Goal: Task Accomplishment & Management: Manage account settings

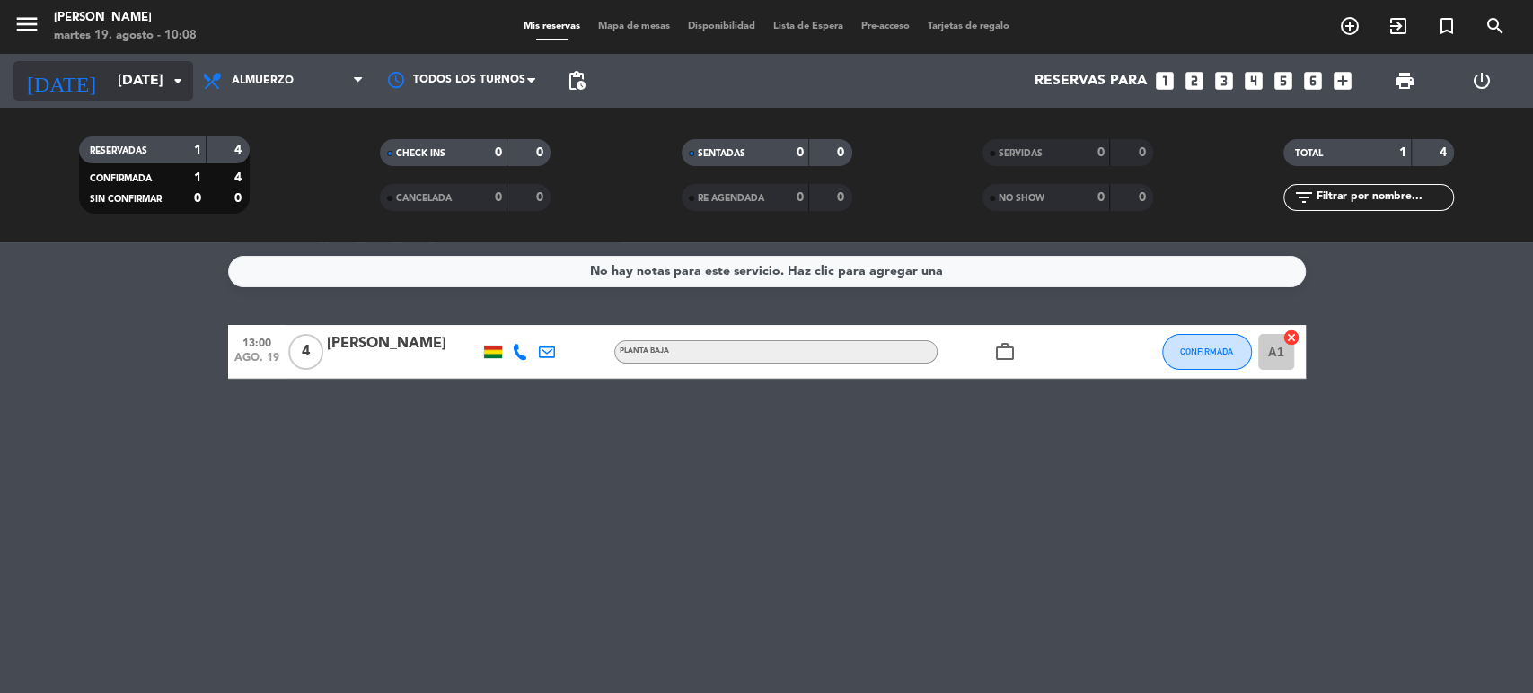
click at [128, 79] on input "[DATE]" at bounding box center [203, 81] width 189 height 35
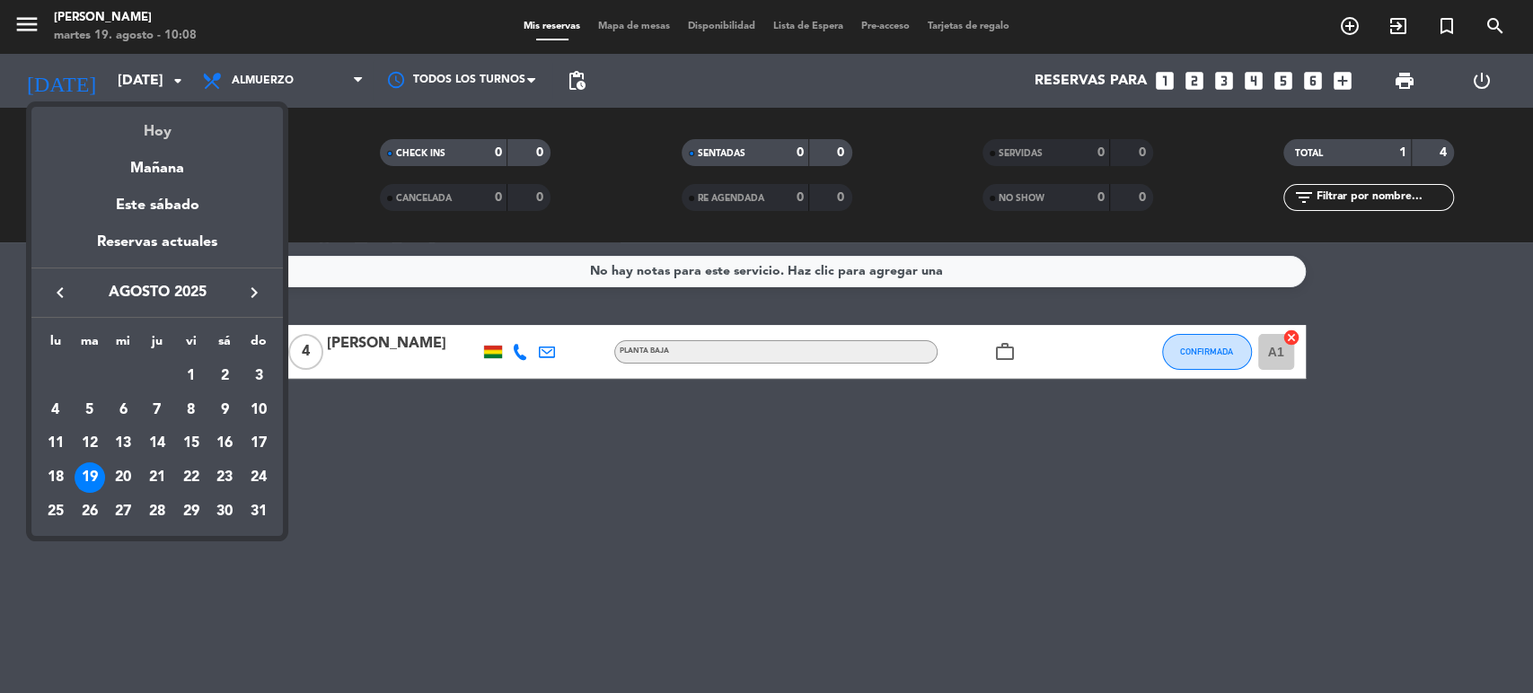
click at [154, 141] on div "Hoy" at bounding box center [156, 125] width 251 height 37
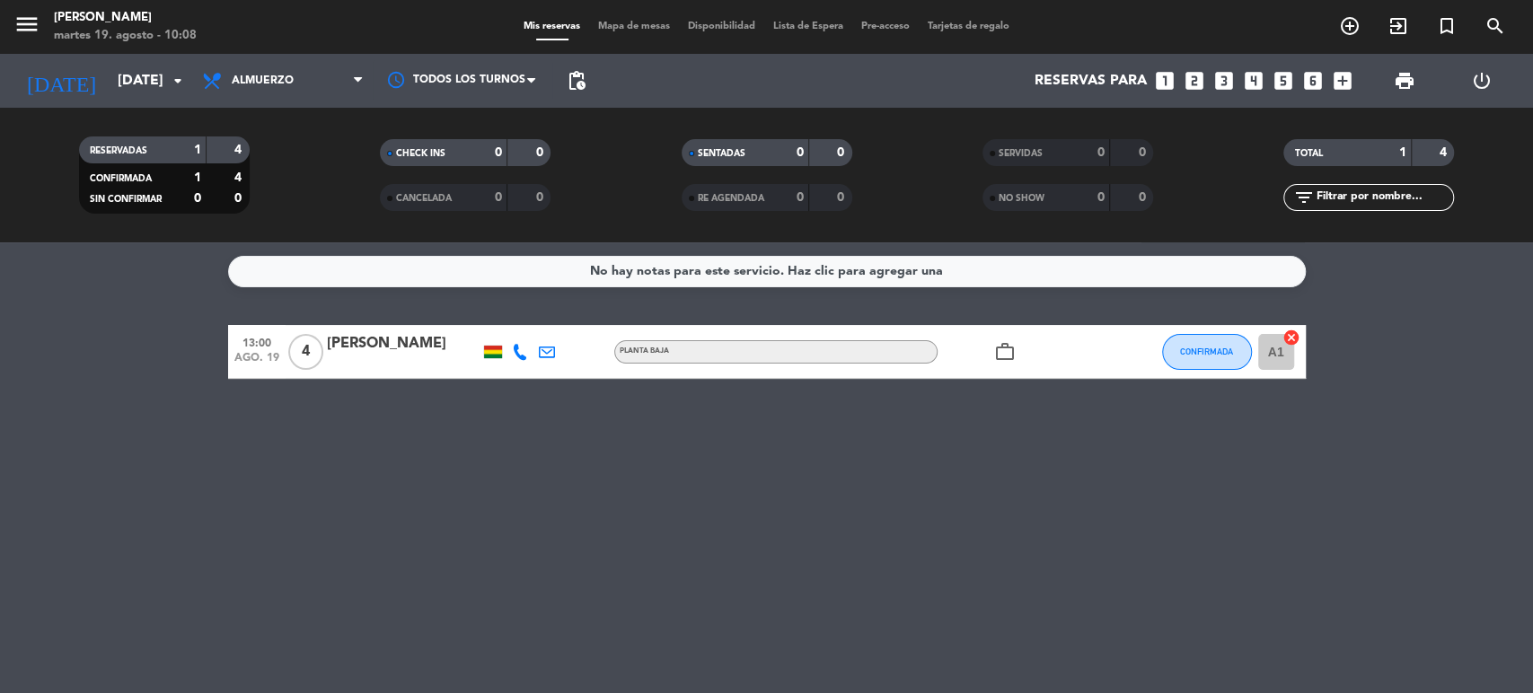
click at [1035, 348] on div "work_outline" at bounding box center [1019, 351] width 162 height 53
click at [1288, 336] on icon "cancel" at bounding box center [1291, 338] width 18 height 18
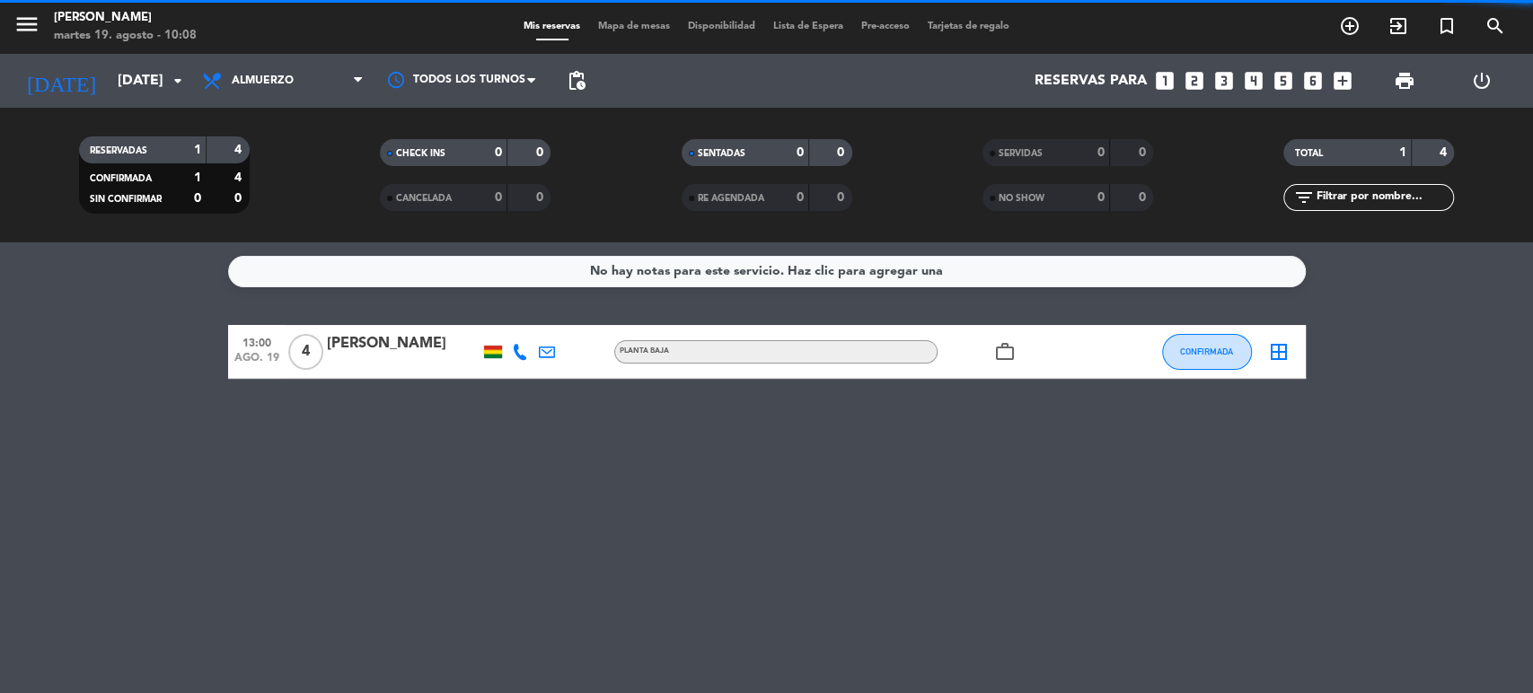
click at [1286, 357] on icon "border_all" at bounding box center [1279, 352] width 22 height 22
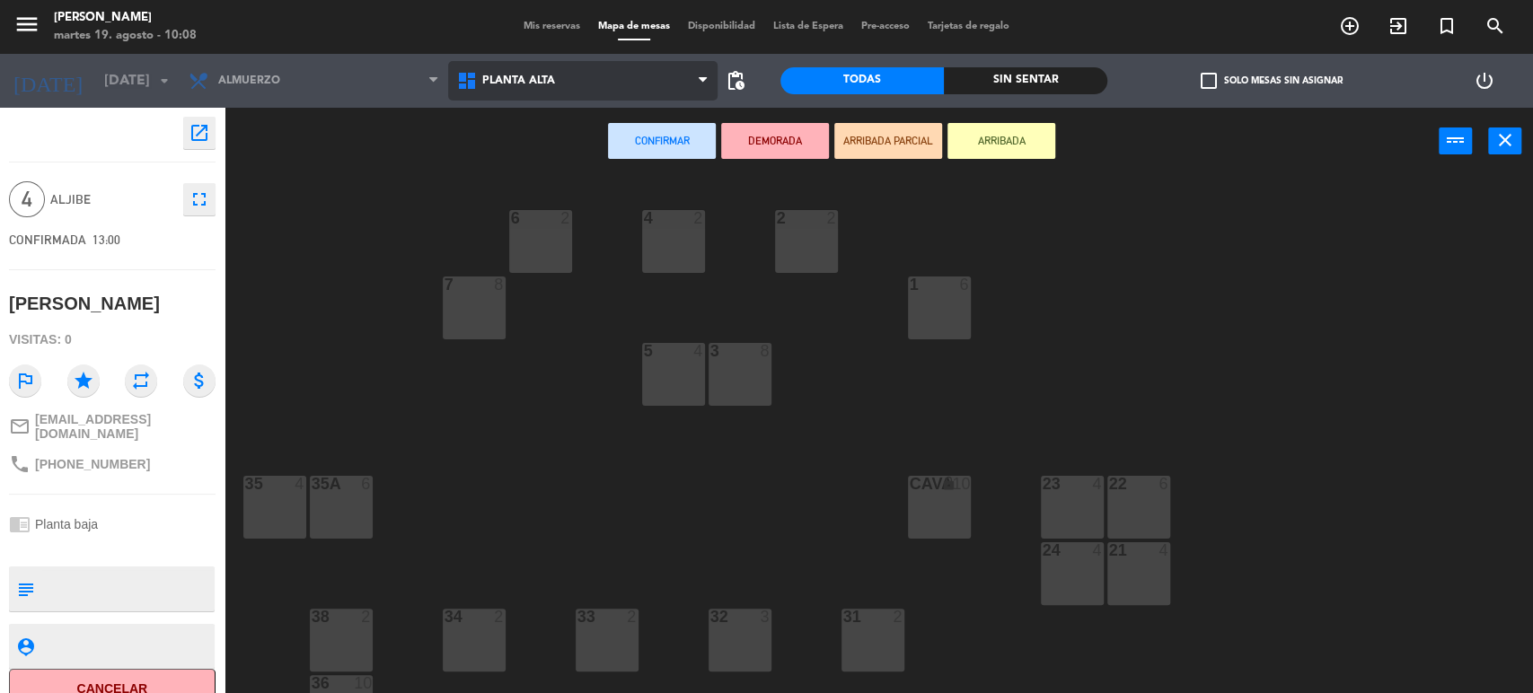
click at [520, 96] on span "Planta alta" at bounding box center [582, 81] width 269 height 40
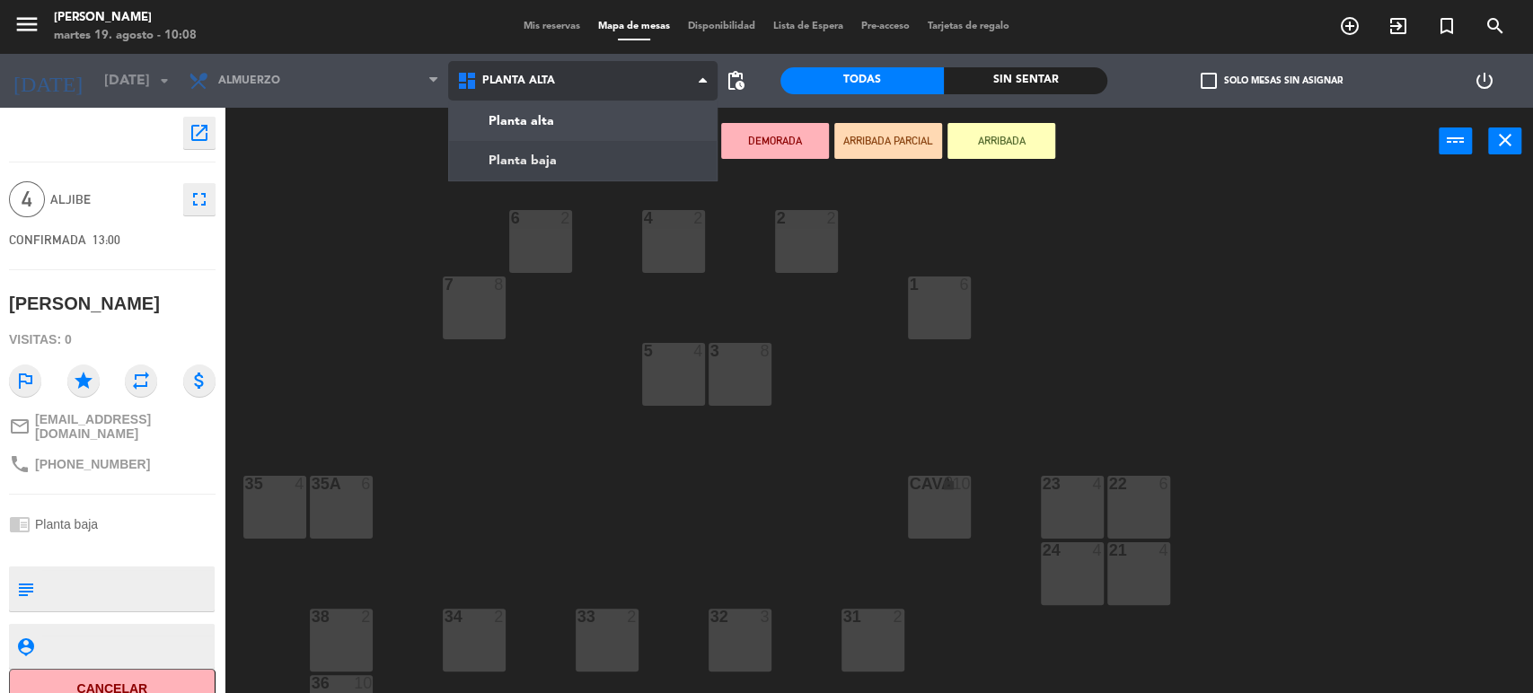
click at [521, 165] on ng-component "menu Michelangelo Ristorante martes 19. agosto - 10:08 Mis reservas Mapa de mes…" at bounding box center [766, 348] width 1533 height 696
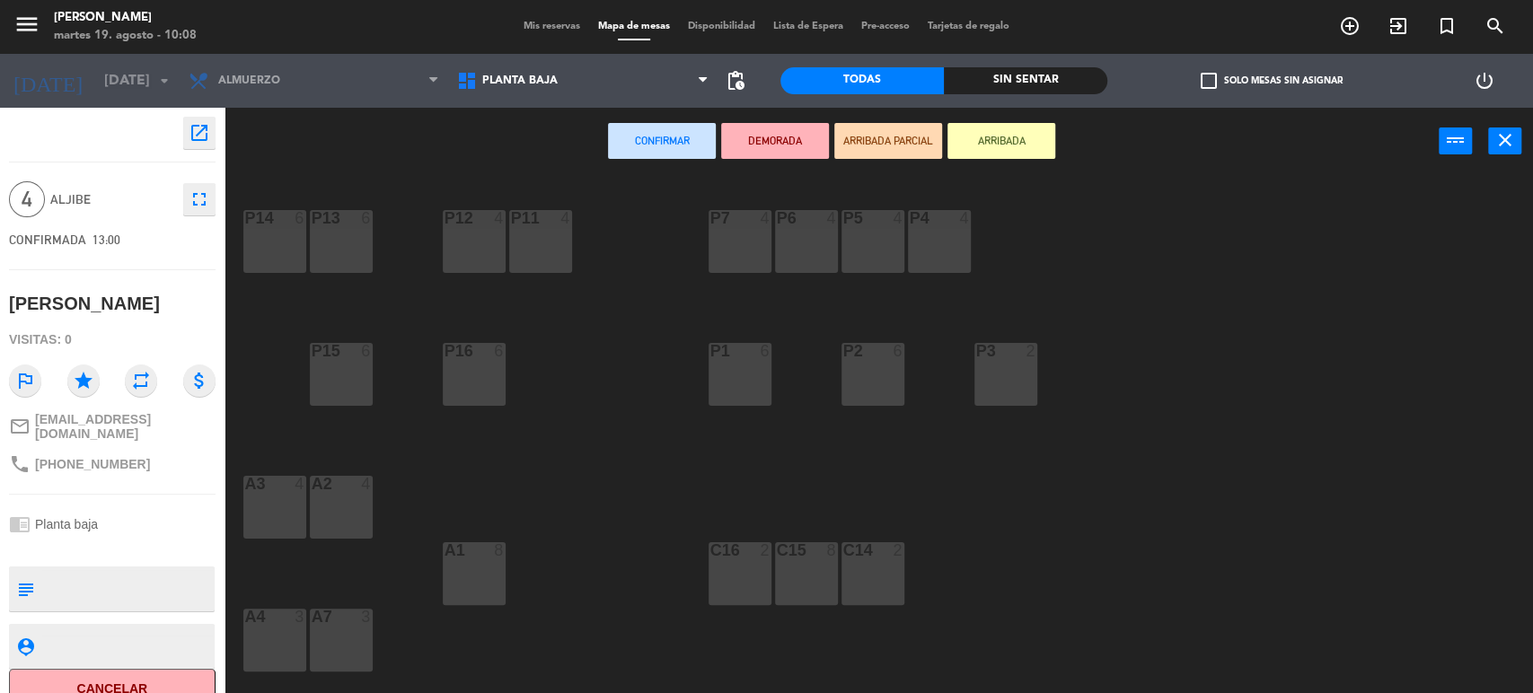
click at [352, 511] on div "A2 4" at bounding box center [341, 507] width 63 height 63
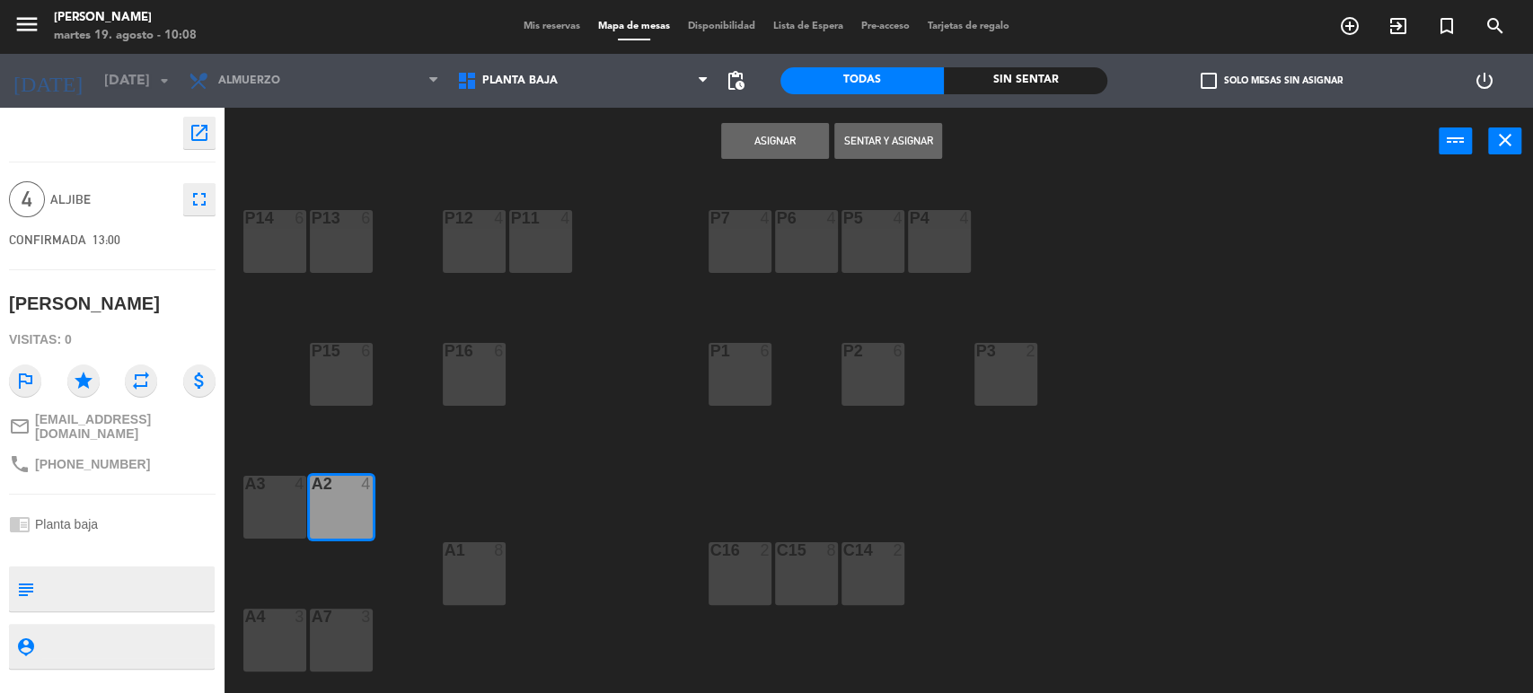
click at [744, 132] on button "Asignar" at bounding box center [775, 141] width 108 height 36
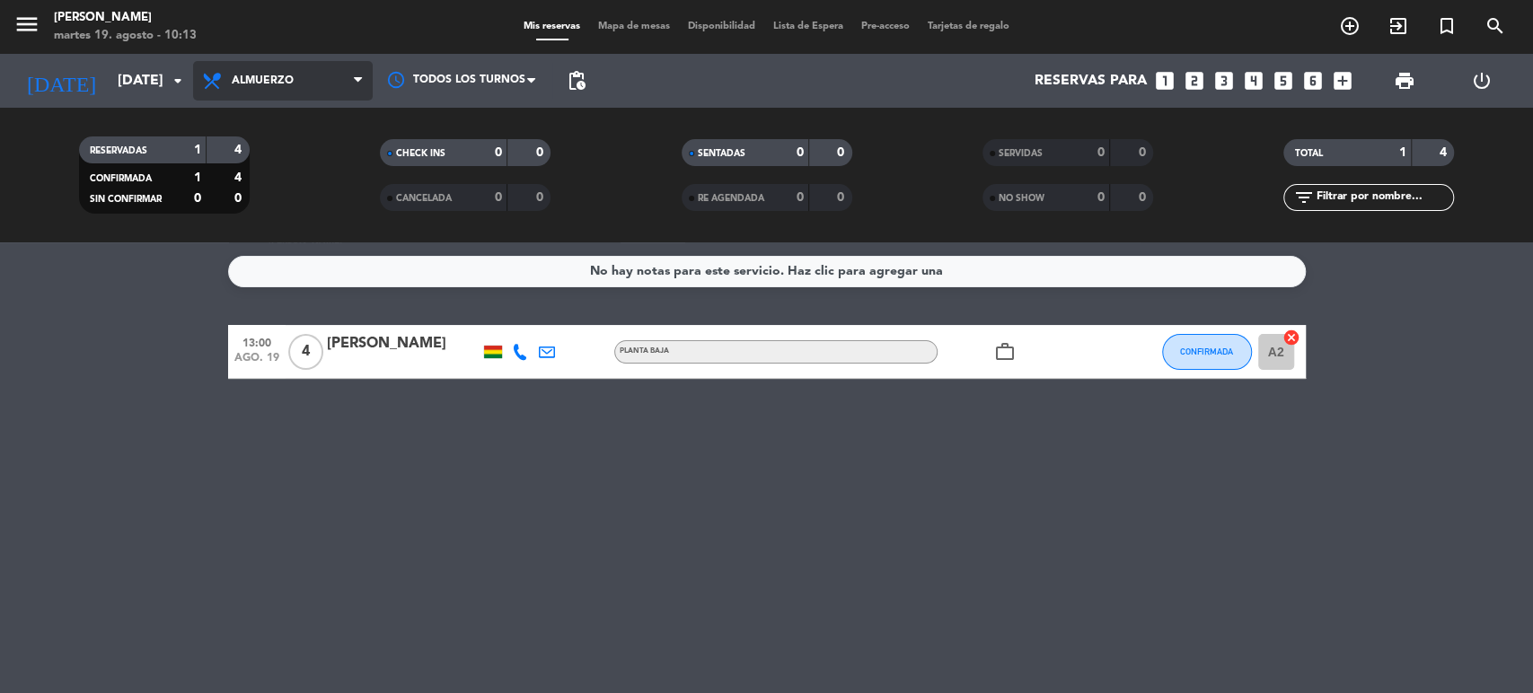
click at [282, 85] on span "Almuerzo" at bounding box center [263, 81] width 62 height 13
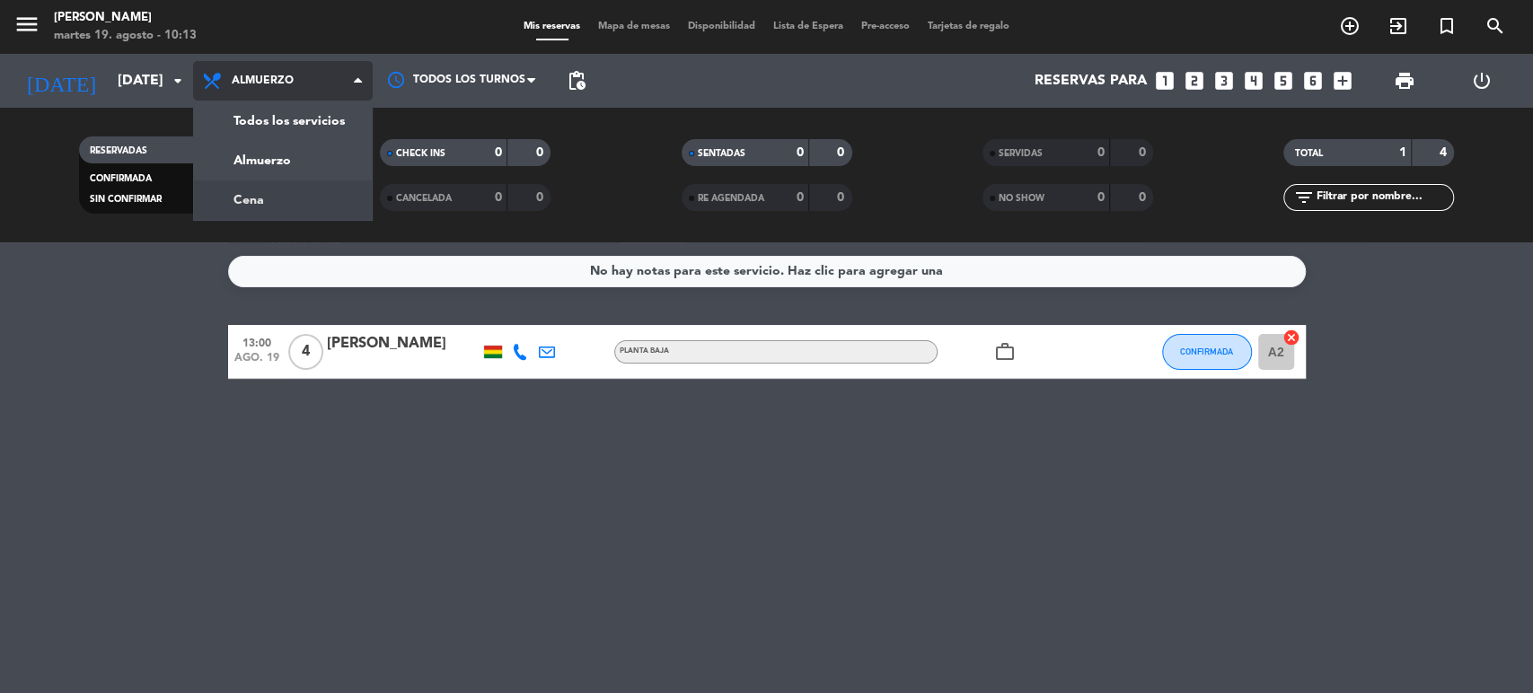
click at [278, 207] on div "menu [PERSON_NAME] [DATE] 19. agosto - 10:13 Mis reservas Mapa de mesas Disponi…" at bounding box center [766, 121] width 1533 height 242
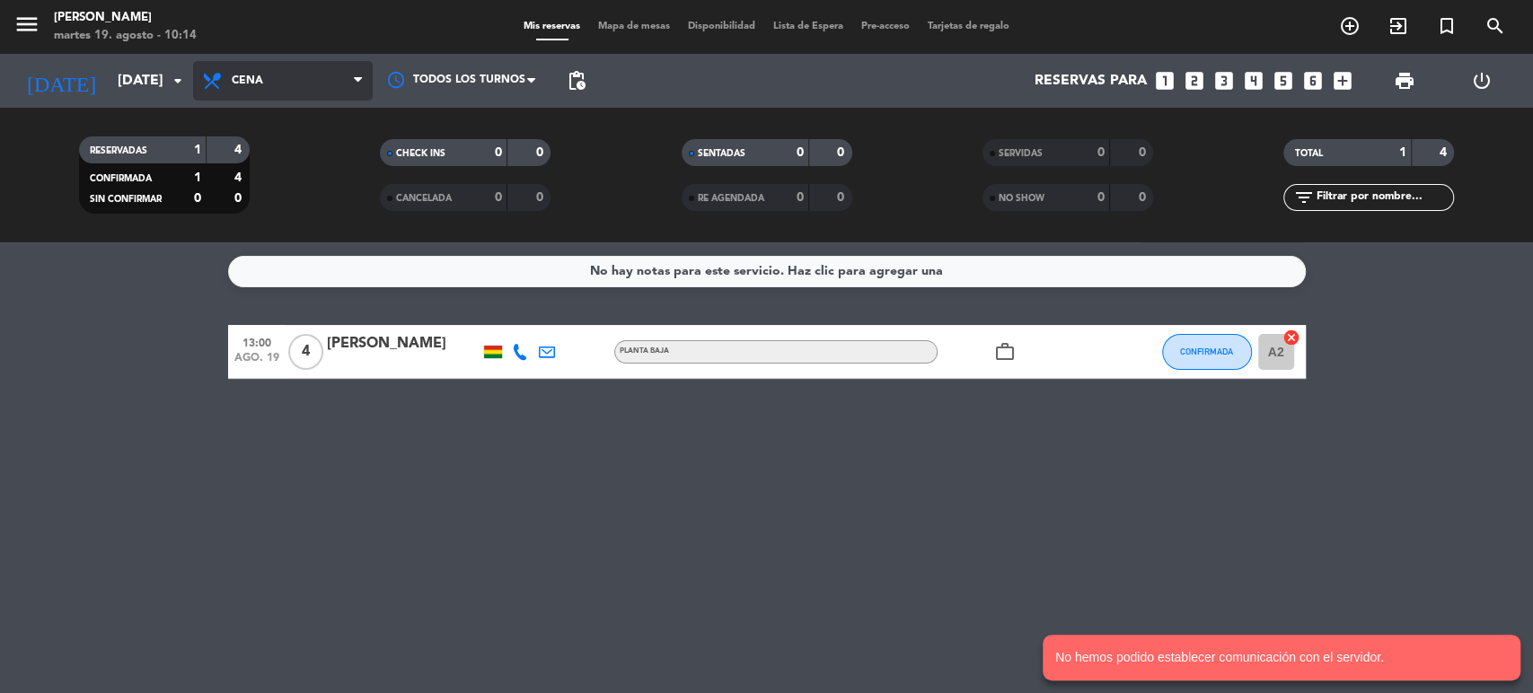
click at [218, 74] on icon at bounding box center [214, 81] width 26 height 22
click at [245, 156] on div "menu [PERSON_NAME] [DATE] 19. agosto - 10:14 Mis reservas Mapa de mesas Disponi…" at bounding box center [766, 121] width 1533 height 242
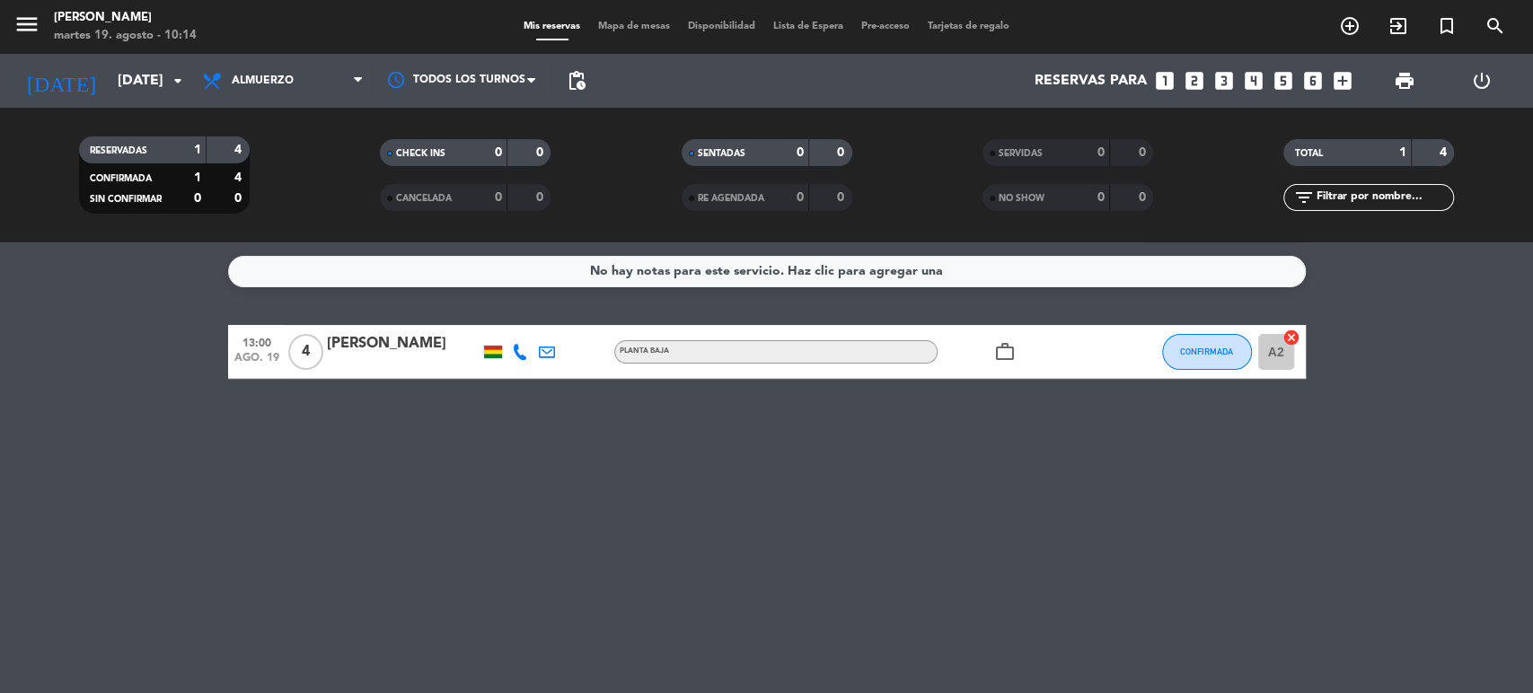
click at [251, 486] on div "No hay notas para este servicio. Haz clic para agregar una 13:00 [DATE] 4 [PERS…" at bounding box center [766, 467] width 1533 height 451
click at [254, 84] on span "Almuerzo" at bounding box center [263, 81] width 62 height 13
click at [243, 207] on div "menu [PERSON_NAME] [DATE] 19. agosto - 10:14 Mis reservas Mapa de mesas Disponi…" at bounding box center [766, 121] width 1533 height 242
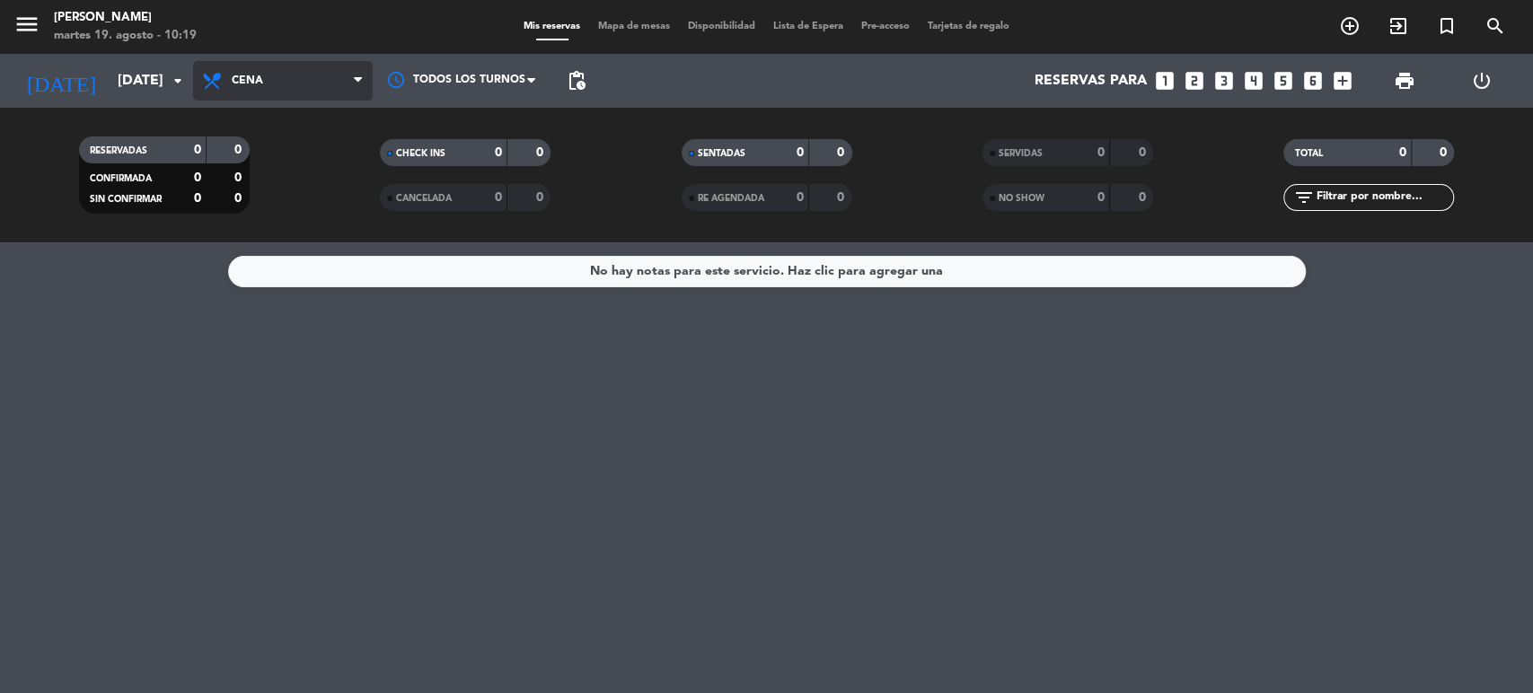
click at [287, 91] on span "Cena" at bounding box center [283, 81] width 180 height 40
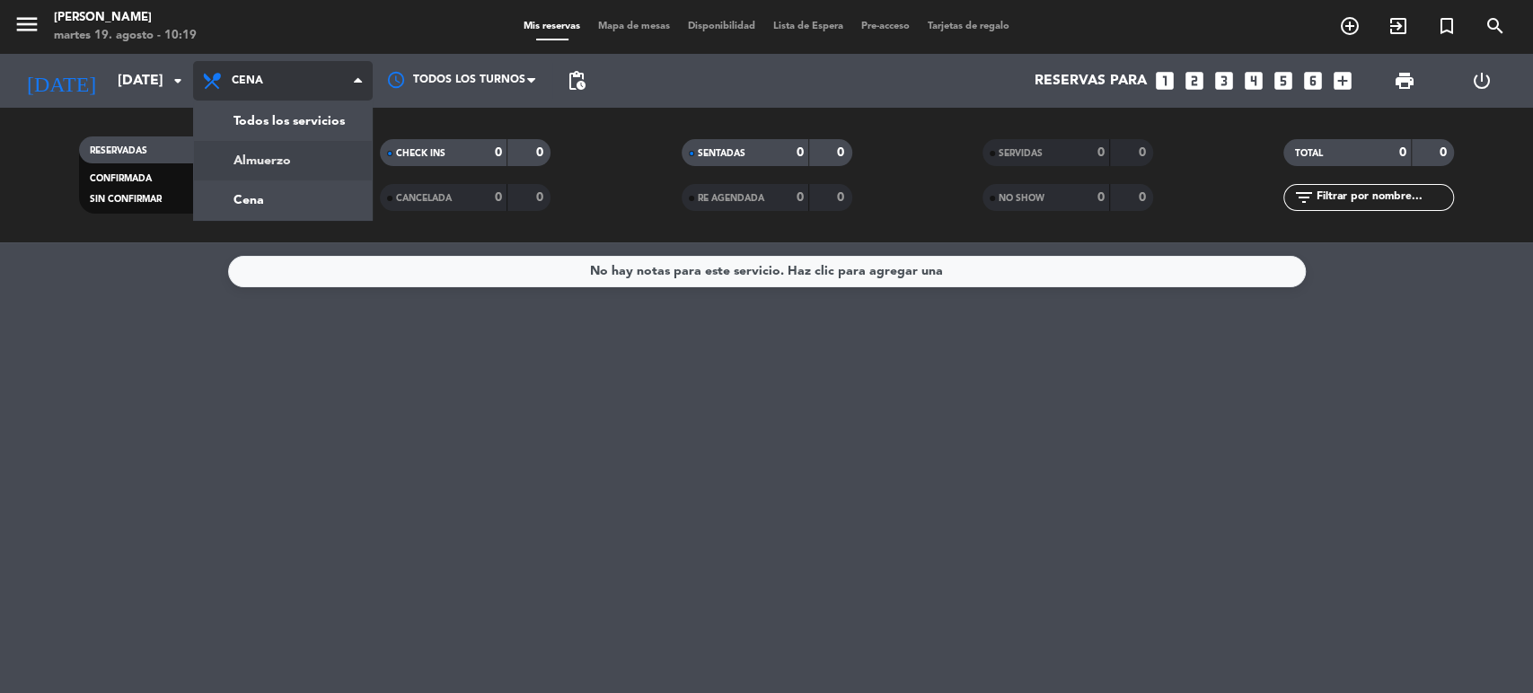
click at [280, 154] on div "menu [PERSON_NAME] [DATE] 19. agosto - 10:19 Mis reservas Mapa de mesas Disponi…" at bounding box center [766, 121] width 1533 height 242
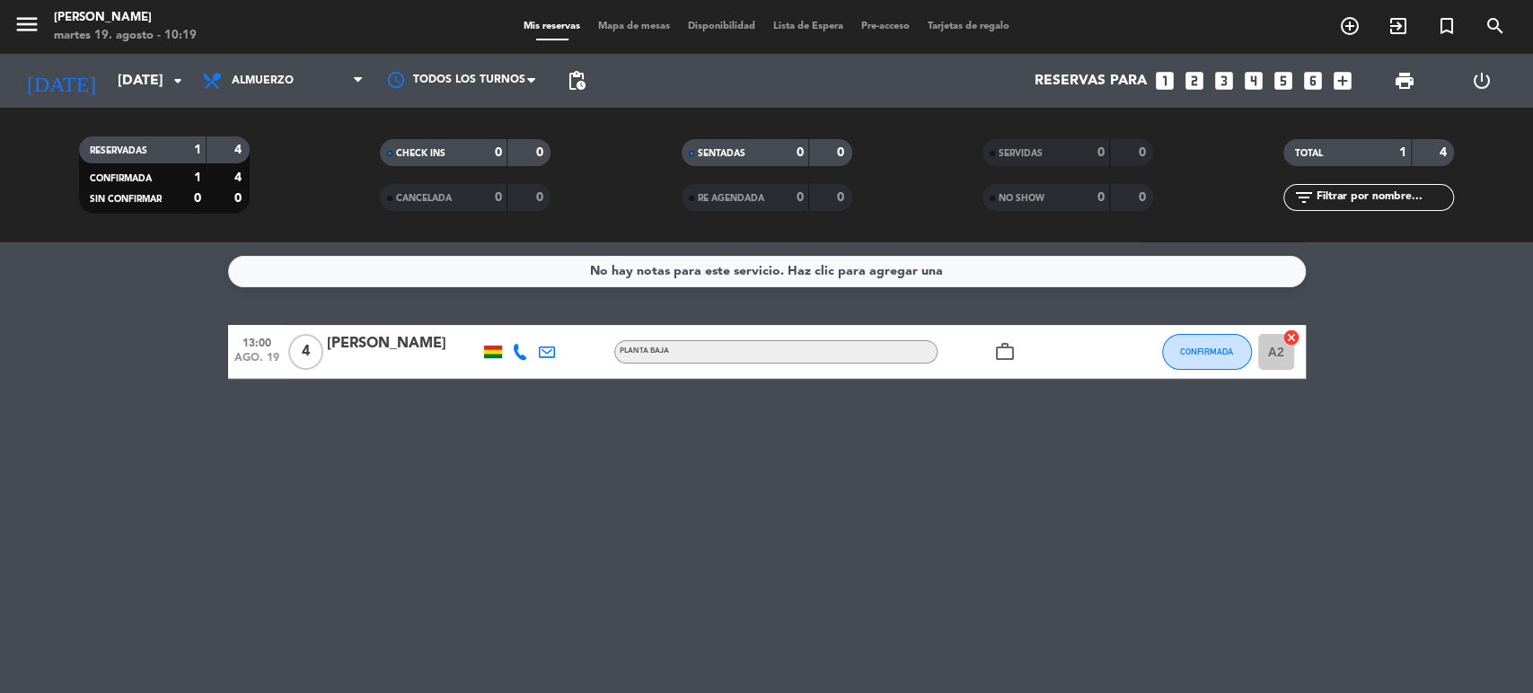
click at [1006, 354] on icon "work_outline" at bounding box center [1005, 352] width 22 height 22
click at [524, 359] on div at bounding box center [519, 351] width 27 height 53
click at [517, 346] on icon at bounding box center [520, 352] width 16 height 16
click at [551, 350] on icon at bounding box center [547, 352] width 16 height 16
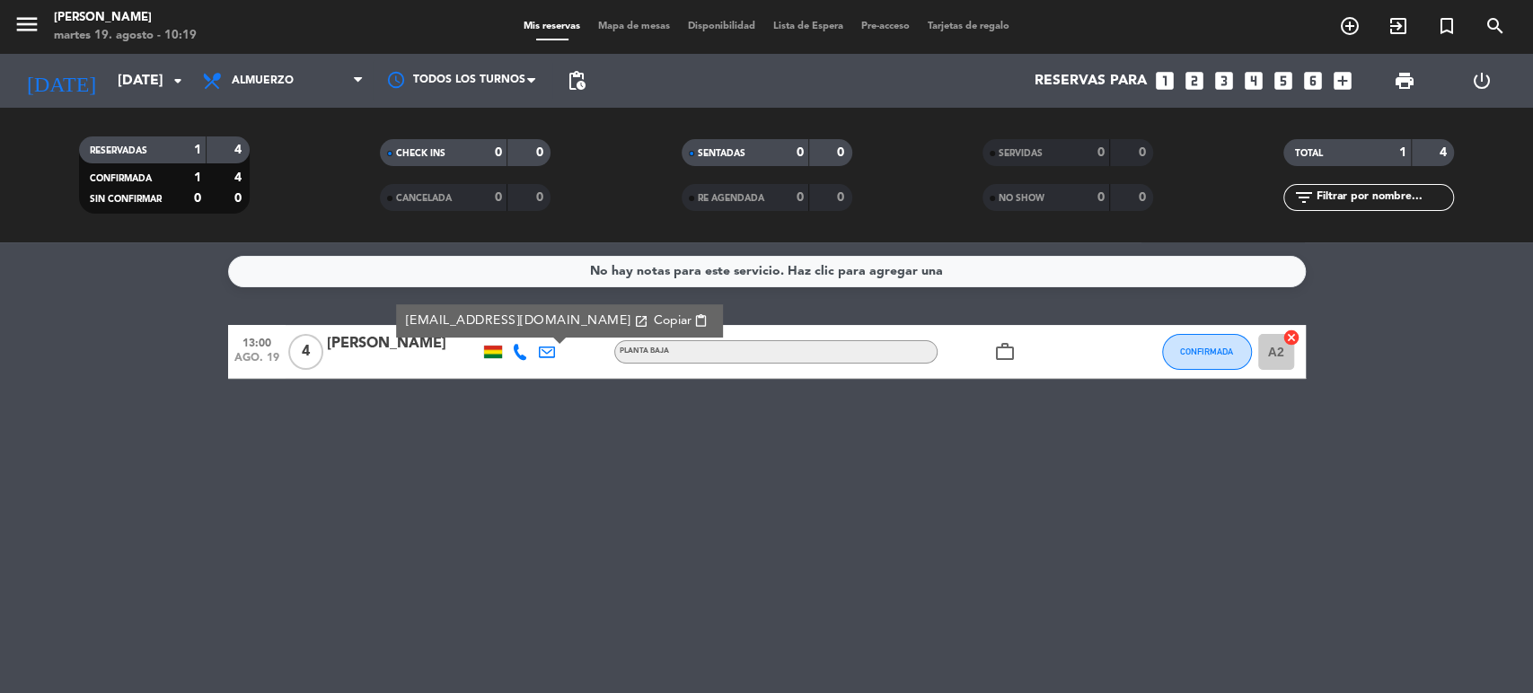
click at [496, 357] on div at bounding box center [493, 352] width 18 height 13
click at [489, 348] on div at bounding box center [493, 352] width 18 height 13
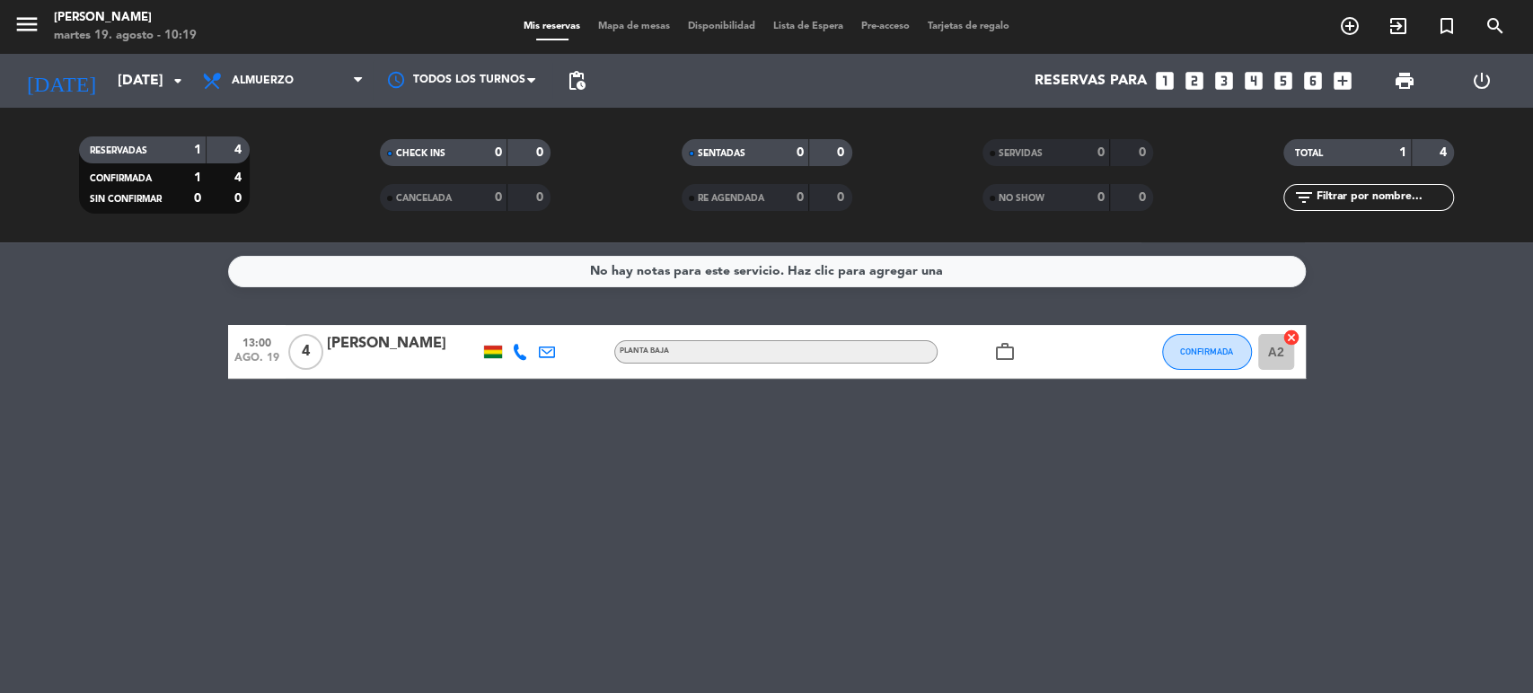
click at [525, 349] on icon at bounding box center [520, 352] width 16 height 16
click at [546, 349] on icon at bounding box center [547, 352] width 16 height 16
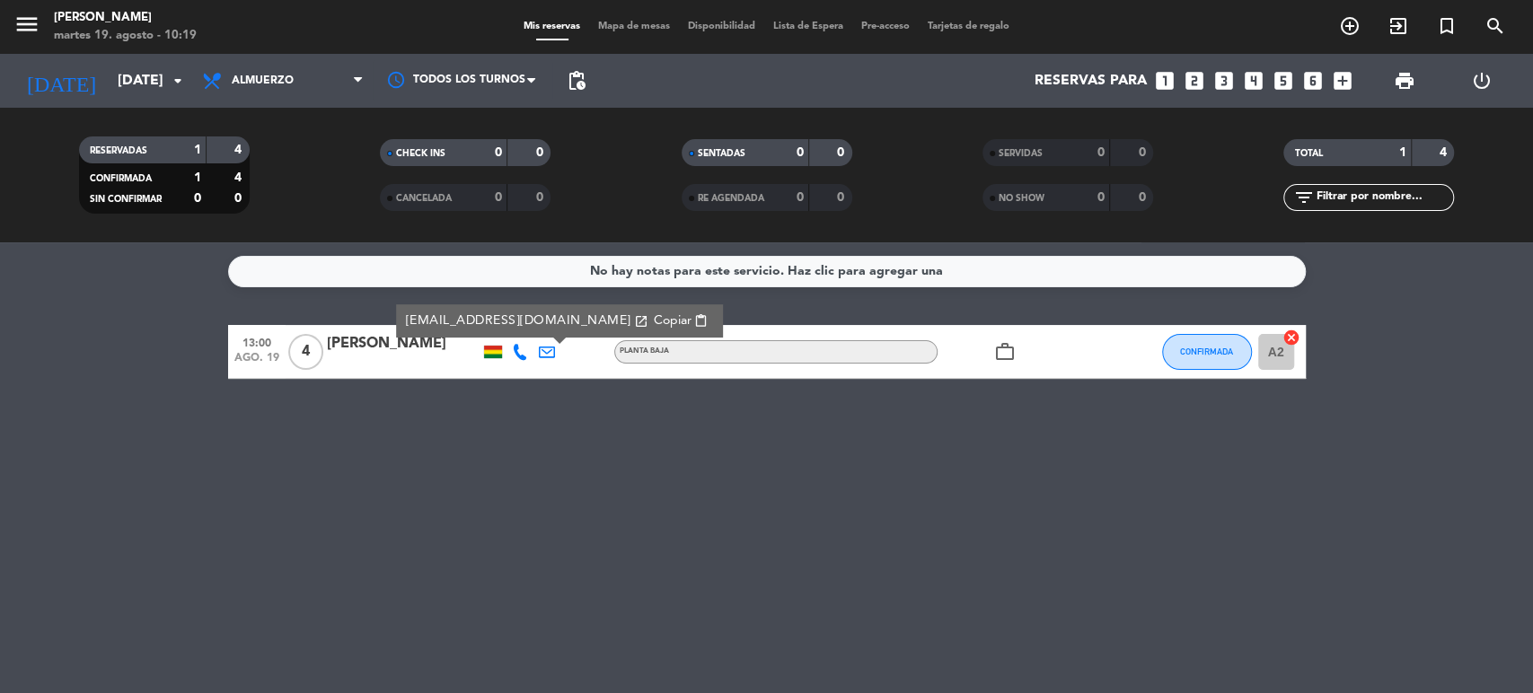
click at [506, 349] on div at bounding box center [519, 351] width 27 height 53
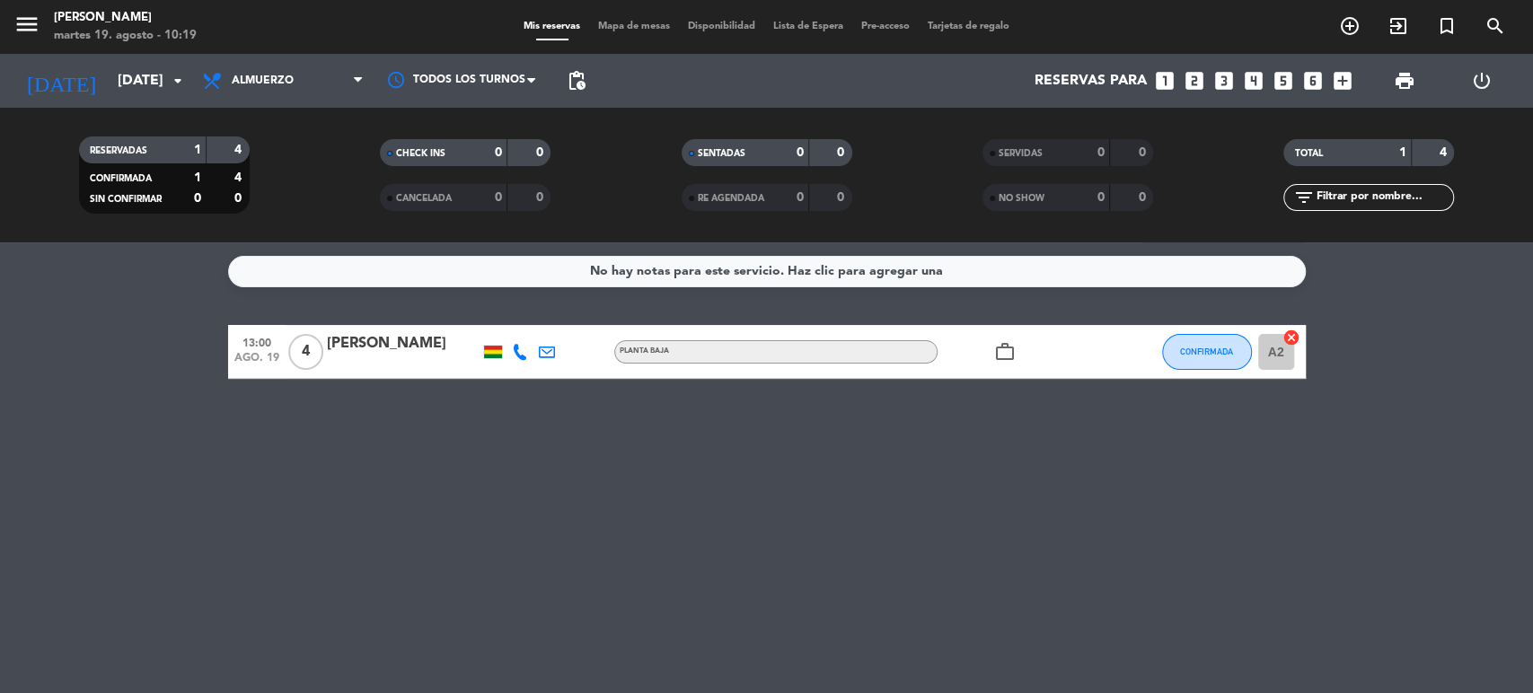
click at [524, 349] on icon at bounding box center [520, 352] width 16 height 16
click at [550, 350] on icon at bounding box center [547, 352] width 16 height 16
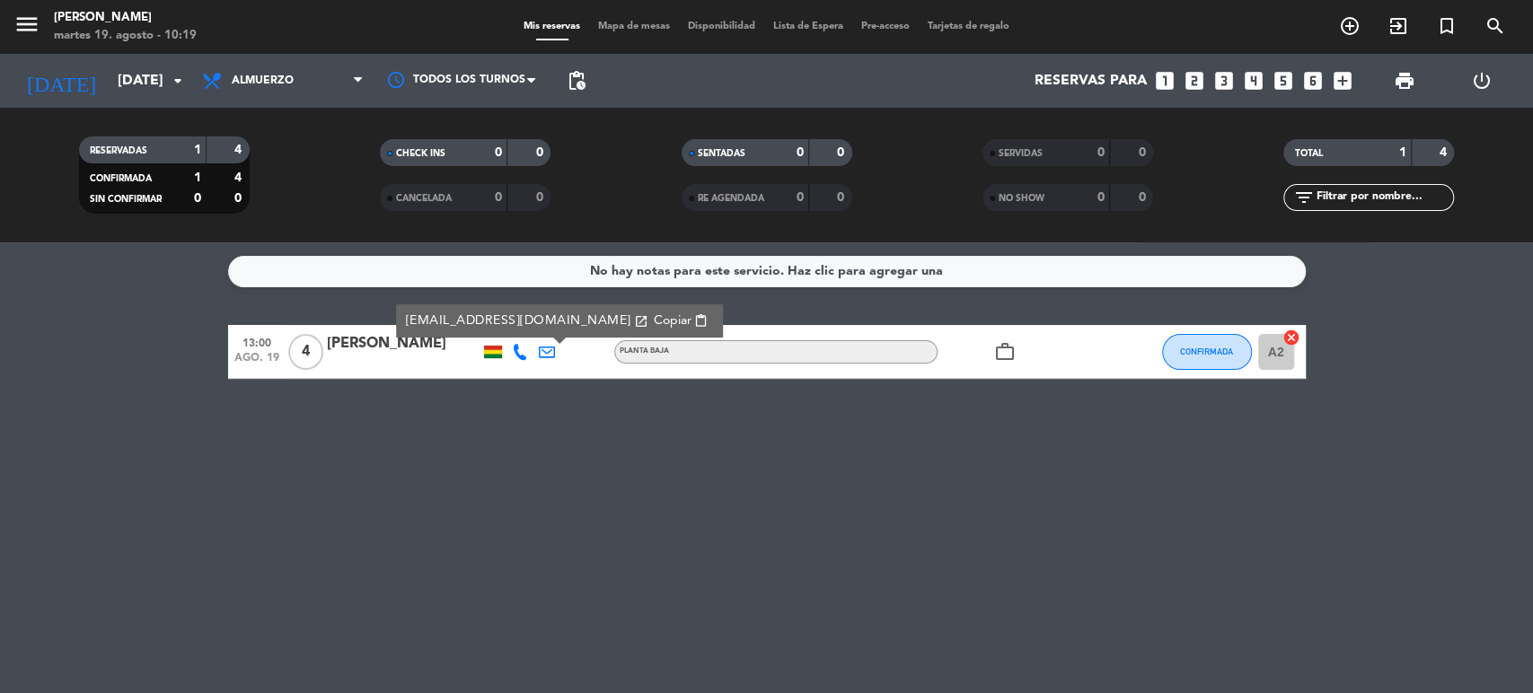
click at [511, 402] on div "No hay notas para este servicio. Haz clic para agregar una 13:00 [DATE] 4 [PERS…" at bounding box center [766, 467] width 1533 height 451
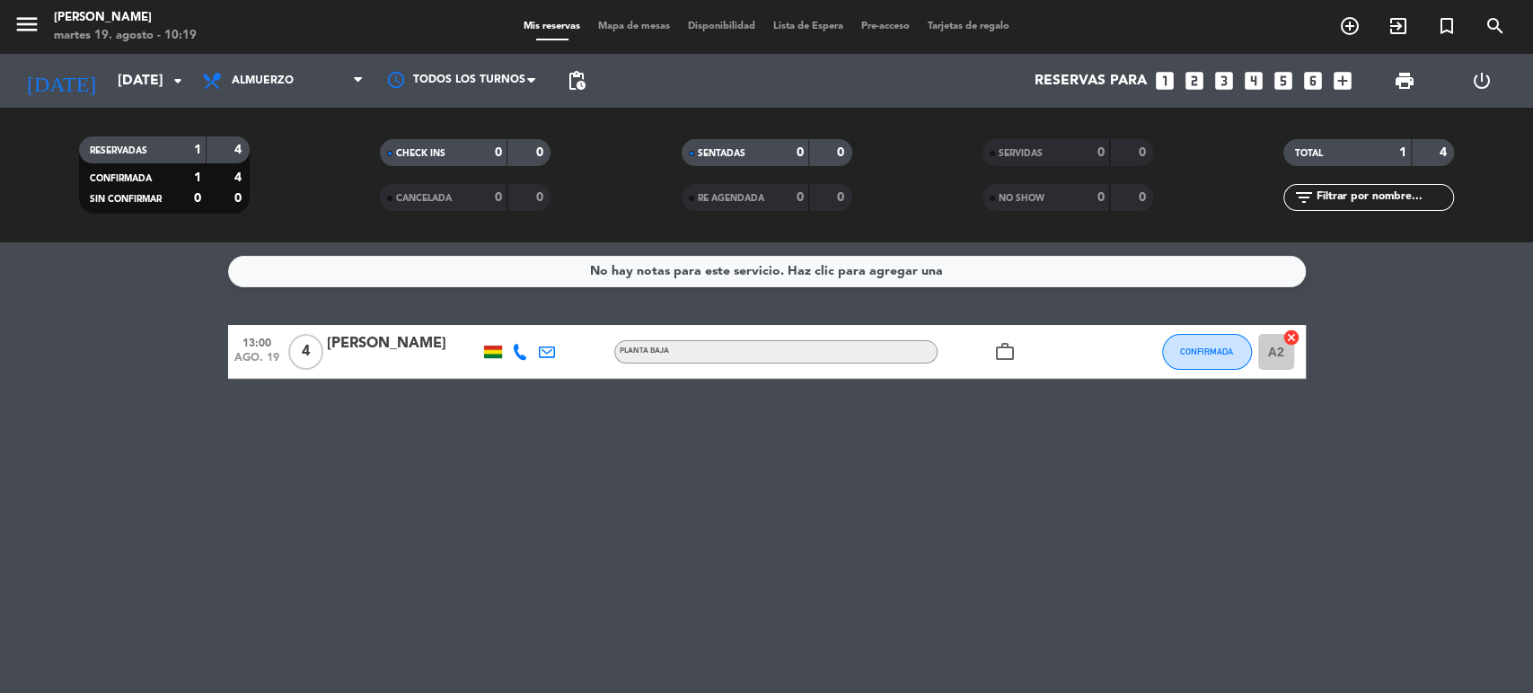
click at [485, 383] on div "No hay notas para este servicio. Haz clic para agregar una 13:00 [DATE] 4 [PERS…" at bounding box center [766, 467] width 1533 height 451
click at [143, 70] on input "[DATE]" at bounding box center [203, 81] width 189 height 35
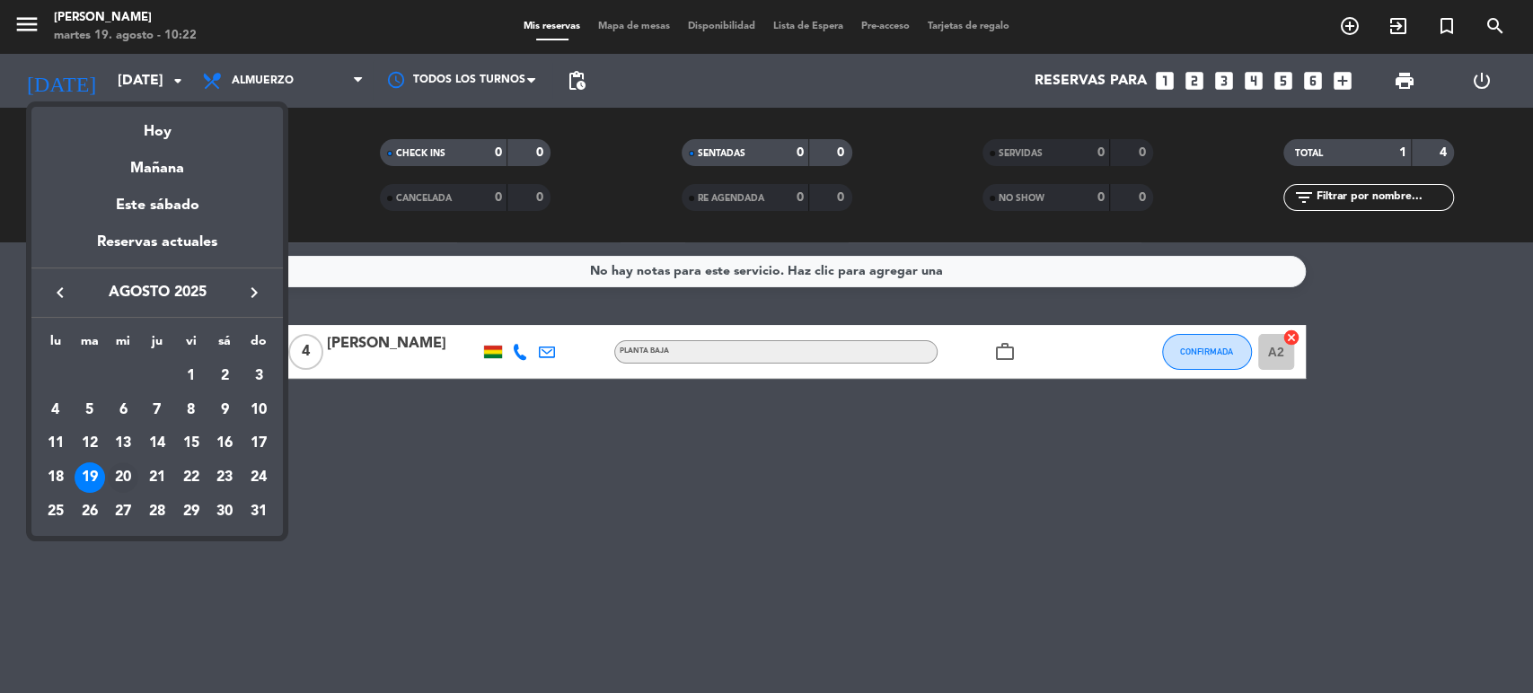
click at [119, 471] on div "20" at bounding box center [123, 477] width 31 height 31
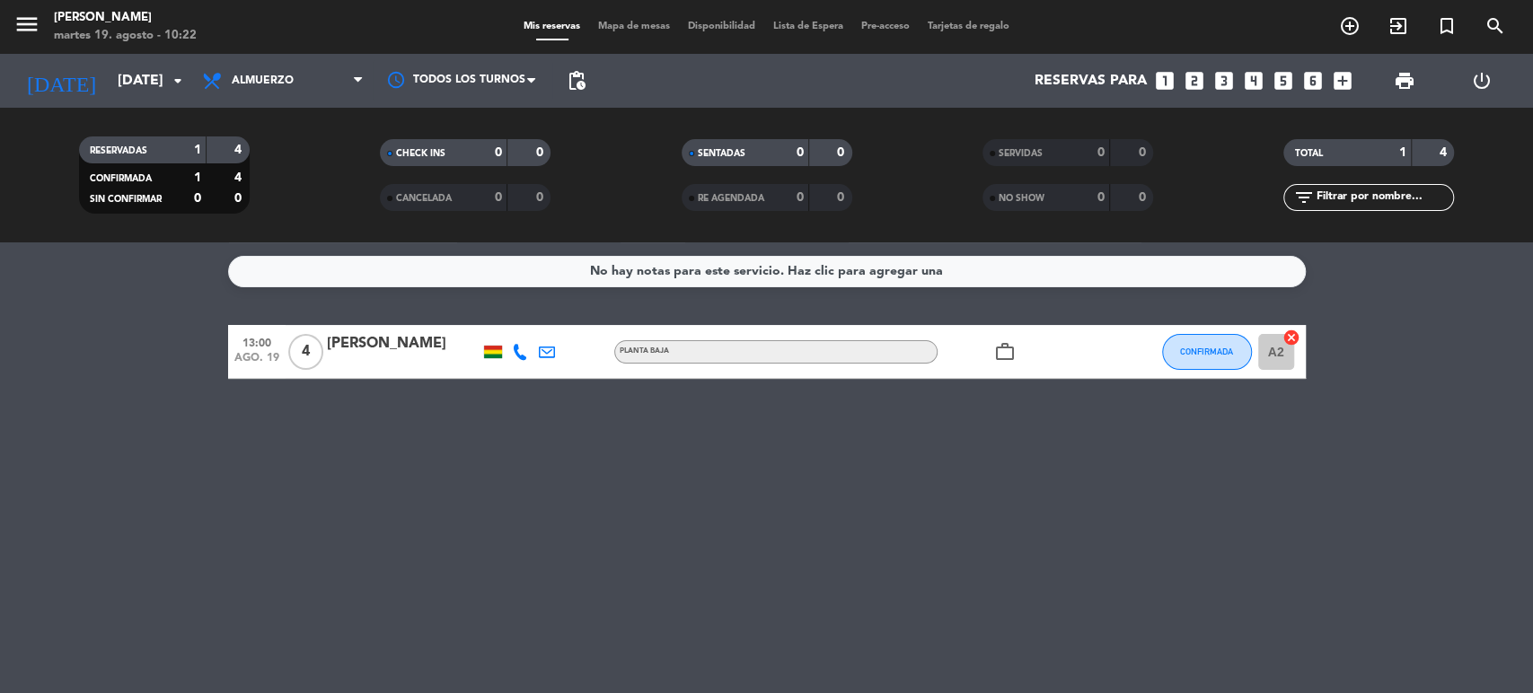
type input "mié. 20 ago."
click at [399, 489] on div "No hay notas para este servicio. Haz clic para agregar una 13:00 [DATE] 4 [PERS…" at bounding box center [766, 467] width 1533 height 451
drag, startPoint x: 794, startPoint y: 261, endPoint x: 87, endPoint y: 471, distance: 737.1
click at [87, 471] on div "No hay notas para este servicio. Haz clic para agregar una 13:00 [DATE] 4 [PERS…" at bounding box center [766, 467] width 1533 height 451
click at [537, 379] on div "No hay notas para este servicio. Haz clic para agregar una 13:00 [DATE] 4 [PERS…" at bounding box center [766, 467] width 1533 height 451
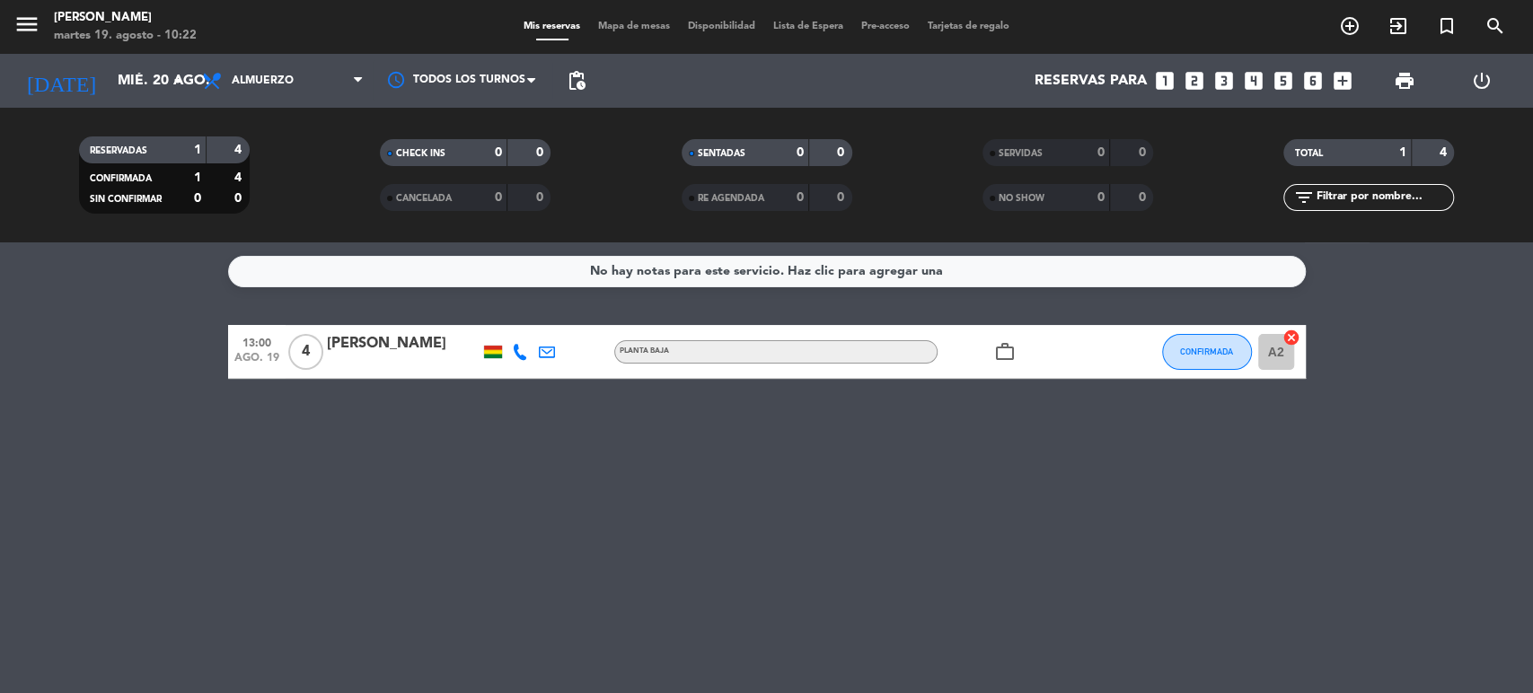
click at [526, 409] on div "No hay notas para este servicio. Haz clic para agregar una 13:00 [DATE] 4 [PERS…" at bounding box center [766, 467] width 1533 height 451
click at [620, 515] on div "No hay notas para este servicio. Haz clic para agregar una 13:00 [DATE] 4 [PERS…" at bounding box center [766, 467] width 1533 height 451
click at [363, 391] on div "No hay notas para este servicio. Haz clic para agregar una 13:00 [DATE] 4 [PERS…" at bounding box center [766, 467] width 1533 height 451
